Goal: Task Accomplishment & Management: Manage account settings

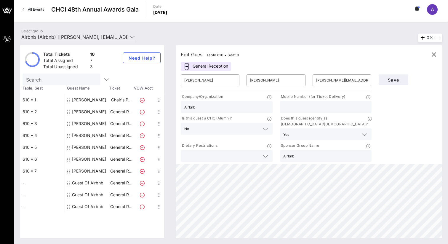
click at [143, 100] on icon at bounding box center [142, 100] width 5 height 5
click at [125, 99] on p "Chair's P…" at bounding box center [121, 100] width 24 height 12
click at [143, 99] on icon at bounding box center [142, 100] width 5 height 5
click at [160, 99] on icon "button" at bounding box center [158, 99] width 7 height 7
click at [169, 114] on div "Delete" at bounding box center [174, 113] width 12 height 5
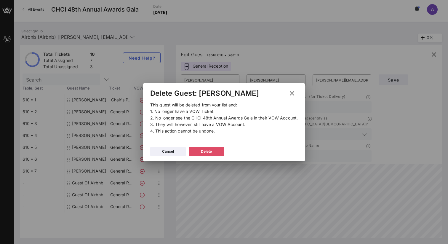
click at [208, 150] on div "Delete" at bounding box center [206, 151] width 11 height 6
